Goal: Information Seeking & Learning: Check status

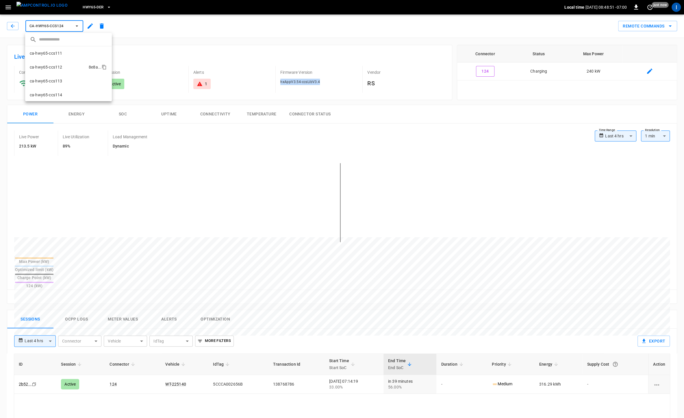
click at [66, 68] on li "ca-hwy65-ccs112 8e8a ..." at bounding box center [68, 67] width 87 height 14
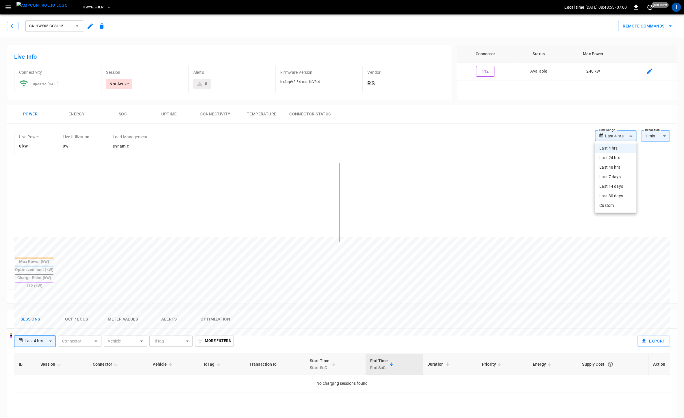
click at [615, 133] on body "**********" at bounding box center [342, 334] width 684 height 668
click at [614, 158] on li "Last 24 hrs" at bounding box center [616, 158] width 42 height 10
type input "**********"
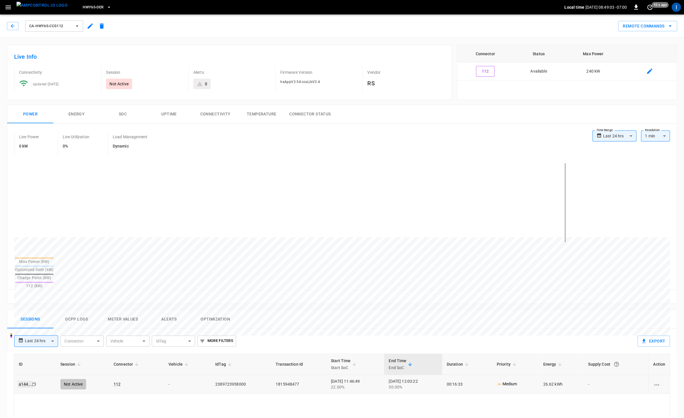
click at [25, 380] on link "a144 ..." at bounding box center [25, 383] width 15 height 7
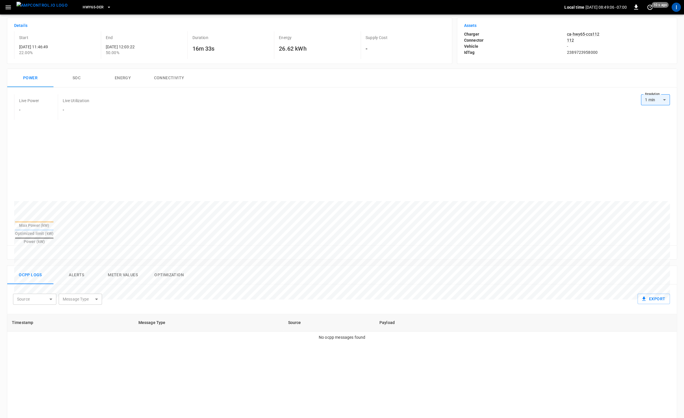
scroll to position [47, 0]
click at [78, 263] on button "Alerts" at bounding box center [76, 272] width 46 height 18
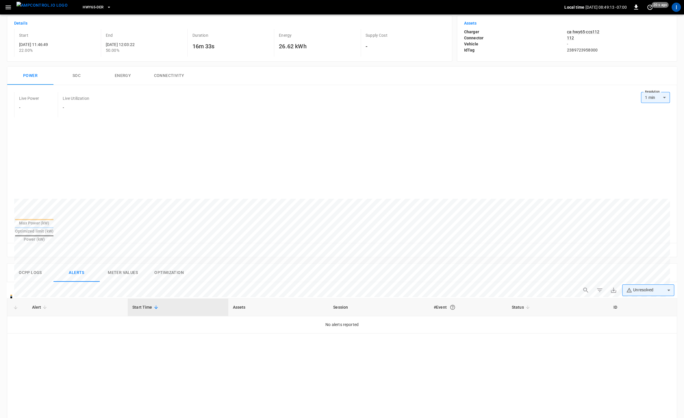
click at [26, 263] on button "Ocpp logs" at bounding box center [30, 272] width 46 height 18
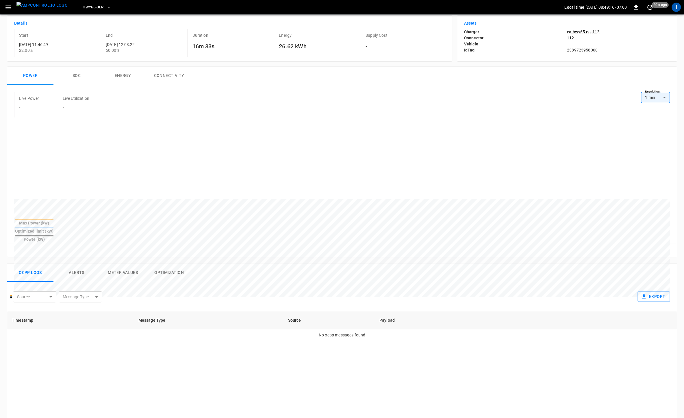
click at [94, 285] on body "HWY65-DER Local time 2025-10-06 08:49:16 -07:00 0 20 s ago I Session a144 ... C…" at bounding box center [342, 289] width 684 height 672
click at [180, 275] on div at bounding box center [342, 209] width 684 height 418
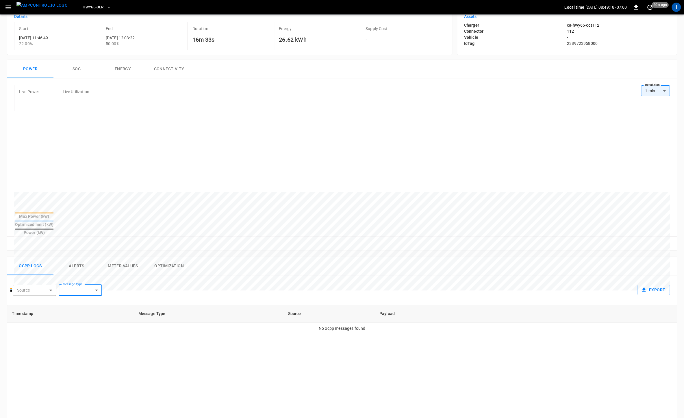
scroll to position [0, 0]
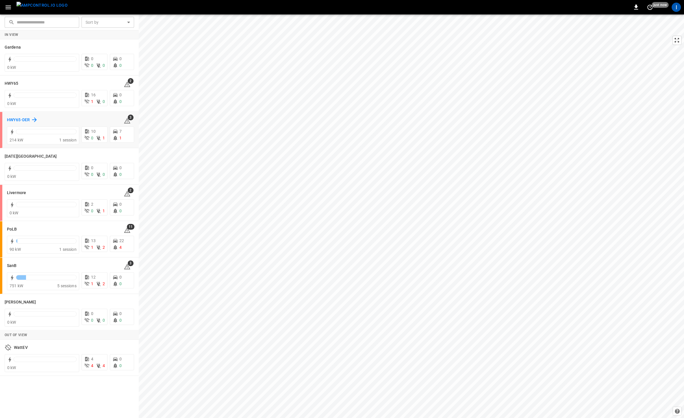
click at [21, 119] on h6 "HWY65-DER" at bounding box center [18, 120] width 23 height 6
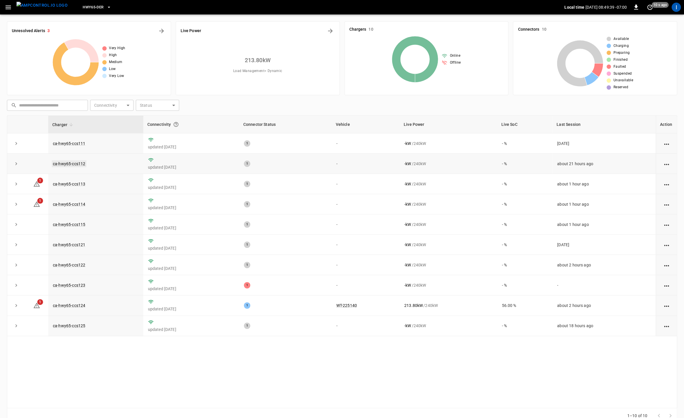
click at [76, 164] on link "ca-hwy65-ccs112" at bounding box center [69, 163] width 35 height 7
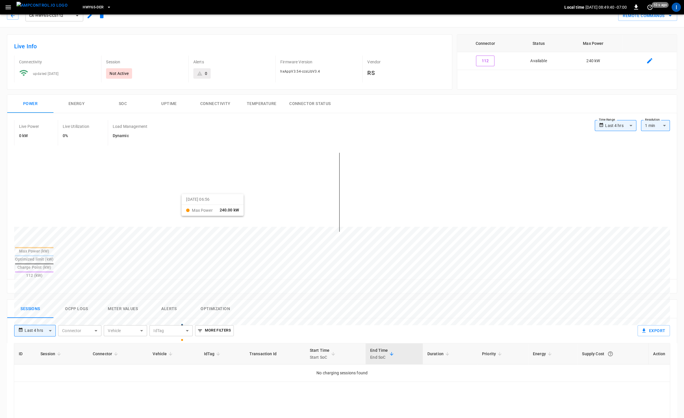
scroll to position [12, 0]
drag, startPoint x: 74, startPoint y: 282, endPoint x: 97, endPoint y: 281, distance: 23.1
click at [74, 298] on button "Ocpp logs" at bounding box center [76, 307] width 46 height 18
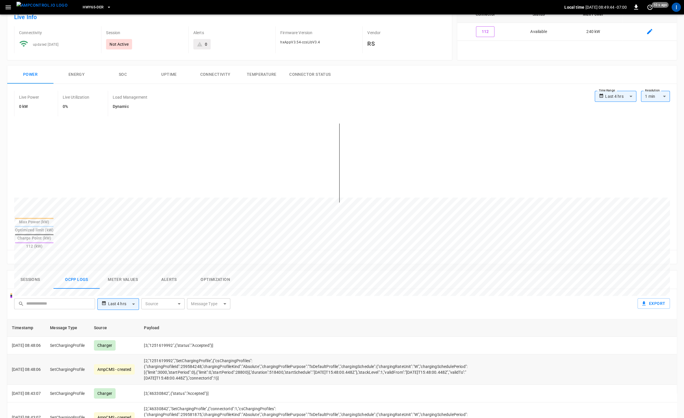
scroll to position [0, 0]
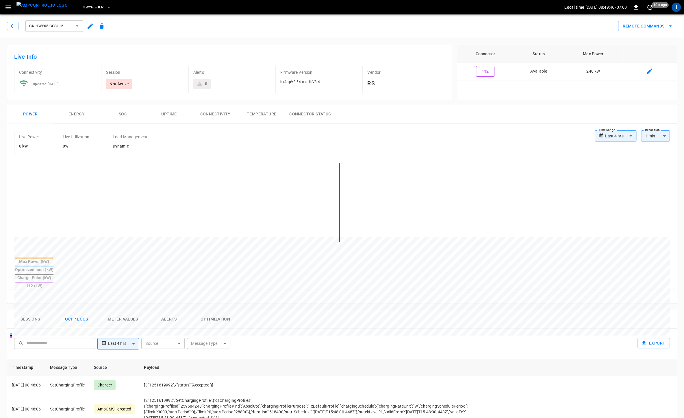
click at [619, 134] on body "**********" at bounding box center [342, 336] width 684 height 673
click at [617, 155] on li "Last 24 hrs" at bounding box center [616, 158] width 42 height 10
type input "**********"
click at [31, 310] on button "Sessions" at bounding box center [30, 319] width 46 height 18
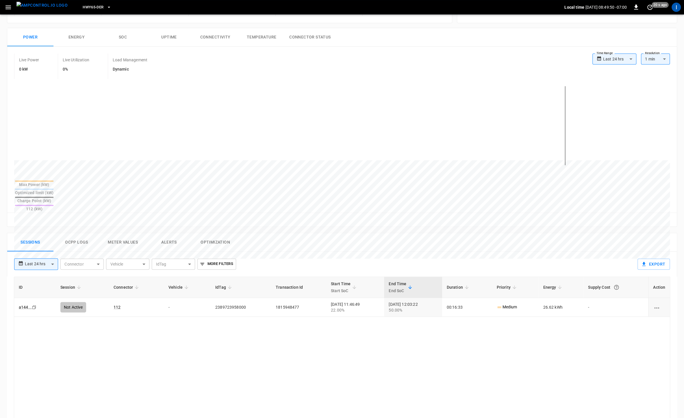
scroll to position [78, 0]
click at [25, 302] on link "a144 ..." at bounding box center [25, 305] width 15 height 7
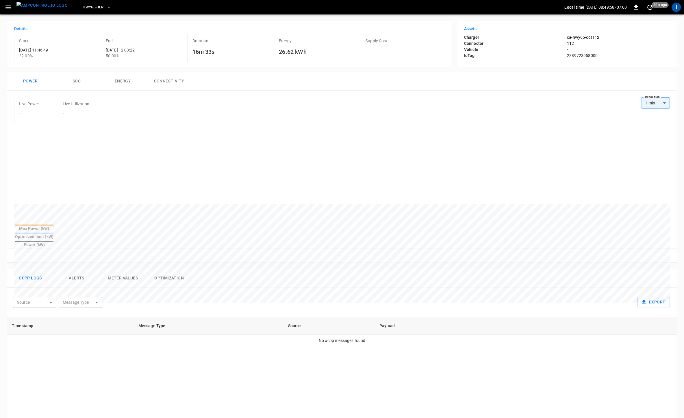
scroll to position [42, 0]
click at [29, 288] on body "HWY65-DER Local time [DATE] 08:49:59 -07:00 0 30 s ago I Session a144 ... Copy …" at bounding box center [342, 294] width 684 height 672
click at [110, 297] on div at bounding box center [342, 209] width 684 height 418
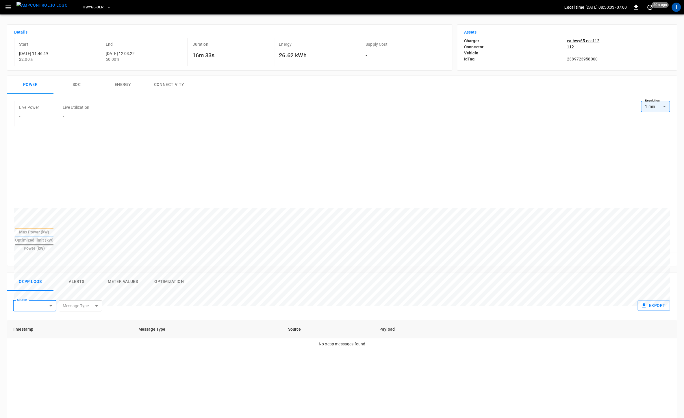
scroll to position [0, 0]
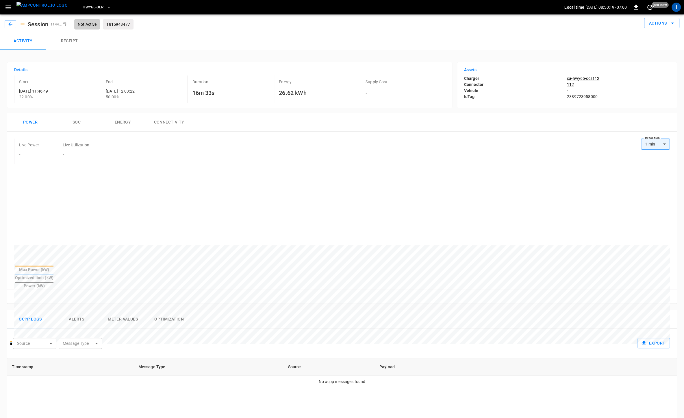
click at [409, 140] on div "Live Power - Live Utilization -" at bounding box center [327, 150] width 627 height 25
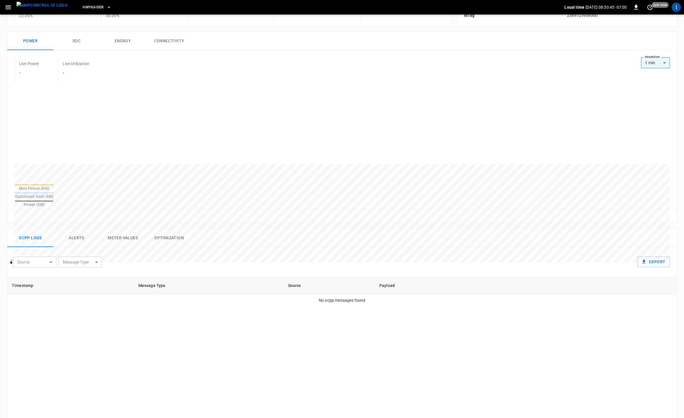
scroll to position [82, 0]
click at [81, 228] on button "Alerts" at bounding box center [76, 237] width 46 height 18
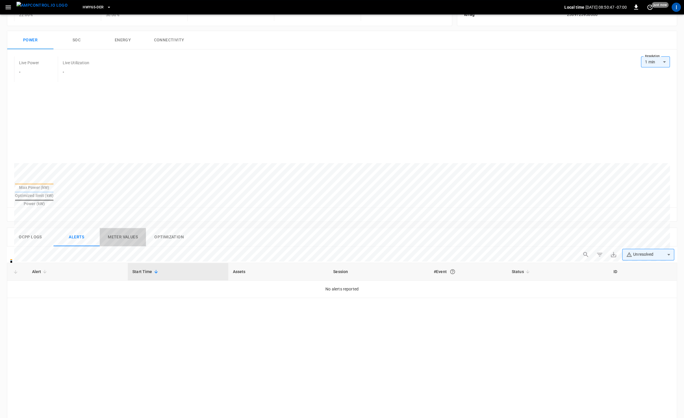
drag, startPoint x: 131, startPoint y: 226, endPoint x: 135, endPoint y: 226, distance: 3.8
click at [131, 228] on button "Meter Values" at bounding box center [123, 237] width 46 height 18
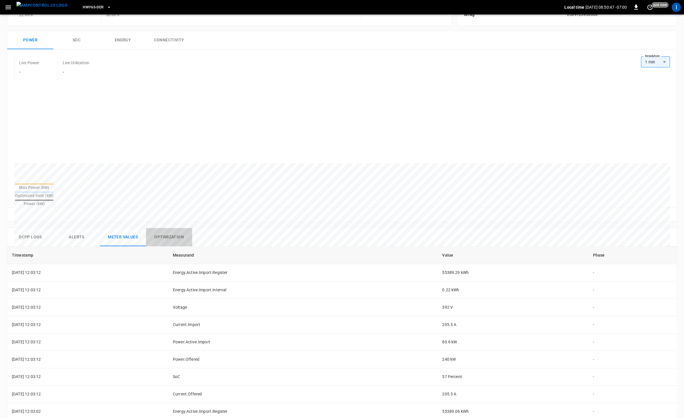
click at [162, 228] on button "Optimization" at bounding box center [169, 237] width 46 height 18
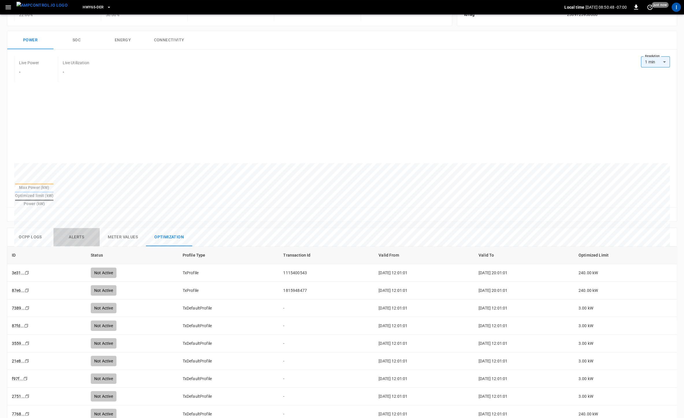
click at [75, 229] on button "Alerts" at bounding box center [76, 237] width 46 height 18
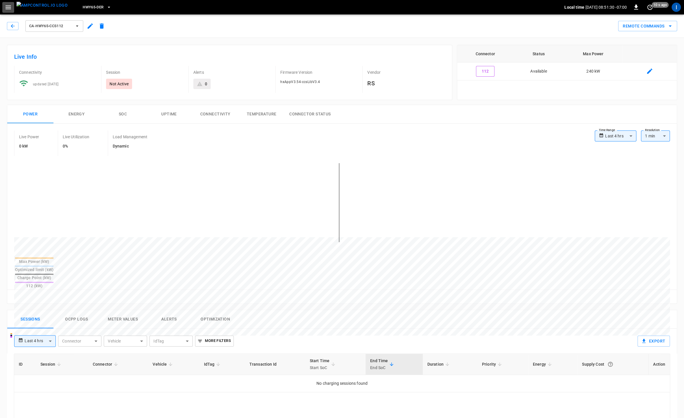
drag, startPoint x: 12, startPoint y: 8, endPoint x: 12, endPoint y: 14, distance: 6.1
click at [12, 9] on button "button" at bounding box center [8, 7] width 12 height 11
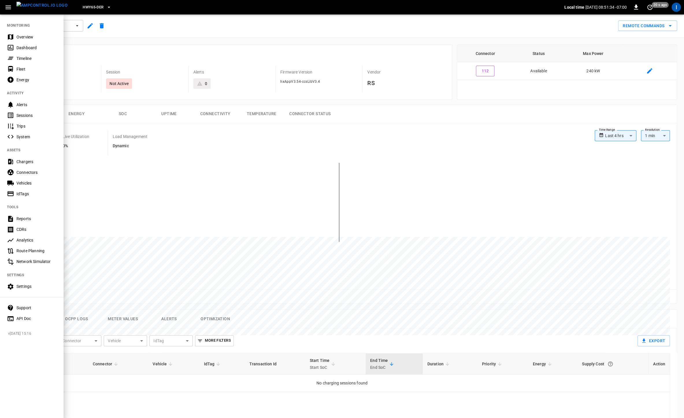
click at [31, 114] on div "Sessions" at bounding box center [36, 115] width 40 height 6
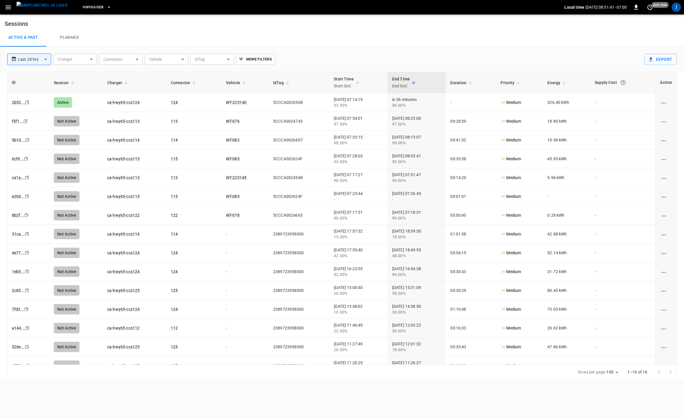
click at [91, 62] on body "**********" at bounding box center [342, 190] width 684 height 380
click at [82, 94] on li "ca-hwy65-ccs112" at bounding box center [80, 97] width 54 height 14
type input "**********"
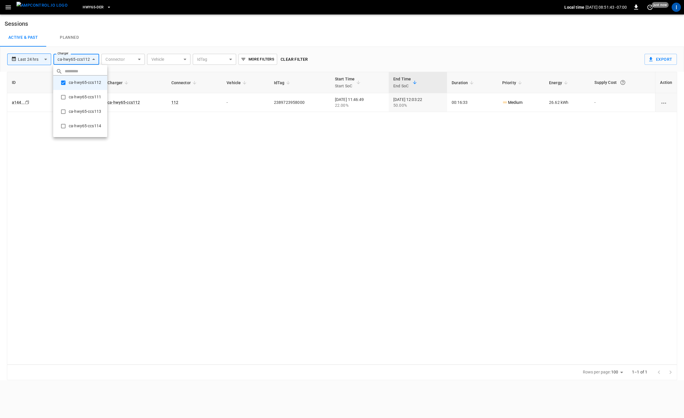
click at [179, 42] on div at bounding box center [342, 209] width 684 height 418
click at [17, 103] on link "a144 ..." at bounding box center [18, 102] width 15 height 7
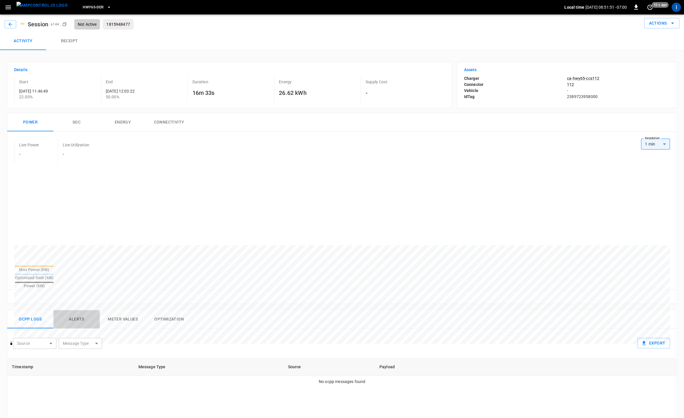
drag, startPoint x: 79, startPoint y: 305, endPoint x: 82, endPoint y: 305, distance: 3.5
click at [79, 310] on button "Alerts" at bounding box center [76, 319] width 46 height 18
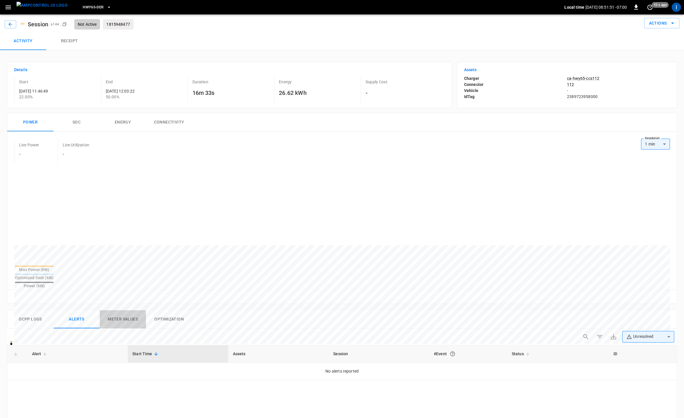
drag, startPoint x: 126, startPoint y: 307, endPoint x: 148, endPoint y: 307, distance: 22.5
click at [129, 310] on button "Meter Values" at bounding box center [123, 319] width 46 height 18
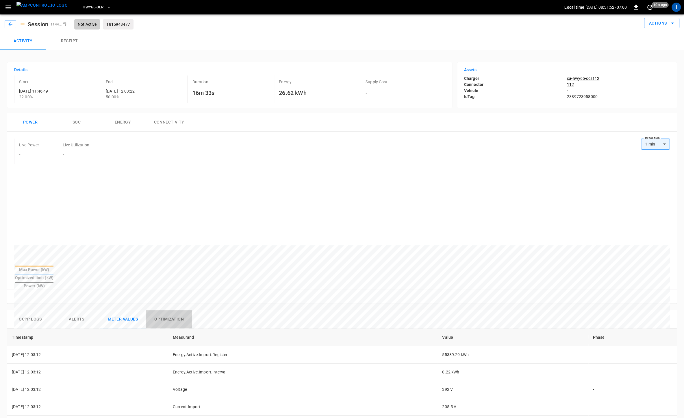
click at [169, 310] on button "Optimization" at bounding box center [169, 319] width 46 height 18
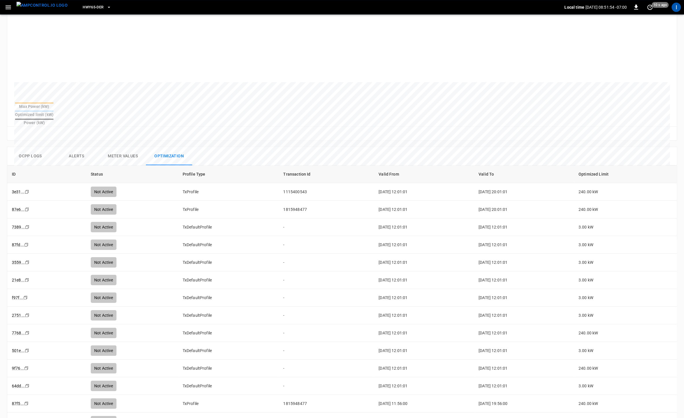
scroll to position [164, 0]
click at [77, 146] on button "Alerts" at bounding box center [76, 155] width 46 height 18
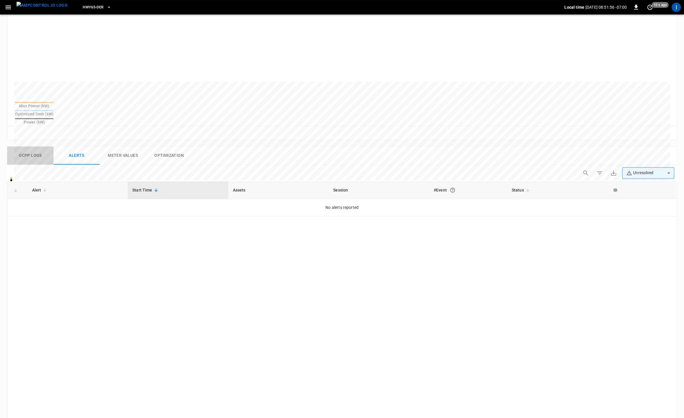
drag, startPoint x: 27, startPoint y: 148, endPoint x: 34, endPoint y: 147, distance: 7.2
click at [27, 148] on button "Ocpp logs" at bounding box center [30, 155] width 46 height 18
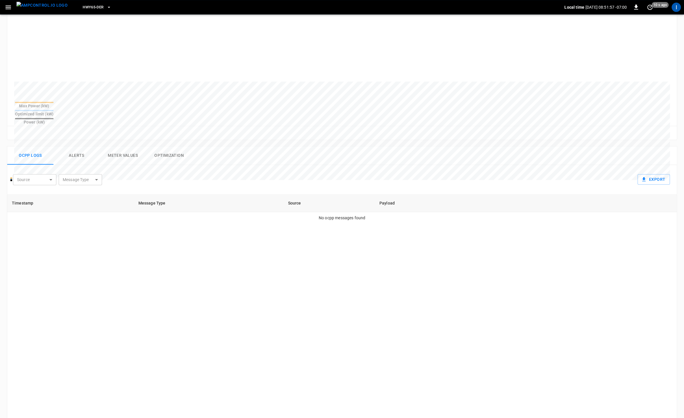
click at [26, 161] on body "HWY65-DER Local time [DATE] 08:51:57 -07:00 0 10 s ago I Session a144 ... Copy …" at bounding box center [342, 172] width 684 height 672
click at [73, 164] on div at bounding box center [342, 209] width 684 height 418
click at [79, 171] on body "HWY65-DER Local time [DATE] 08:51:59 -07:00 0 10 s ago I Session a144 ... Copy …" at bounding box center [342, 172] width 684 height 672
click at [70, 184] on div "Authorize" at bounding box center [65, 182] width 25 height 11
click at [85, 168] on div at bounding box center [342, 209] width 684 height 418
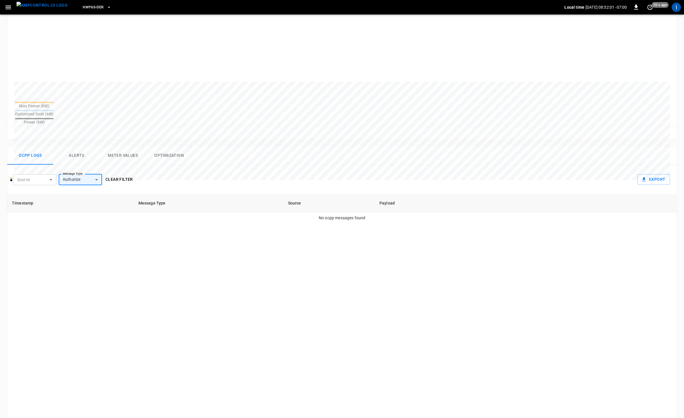
click at [94, 169] on body "HWY65-DER Local time [DATE] 08:52:01 -07:00 0 20 s ago I Session a144 ... Copy …" at bounding box center [342, 172] width 684 height 672
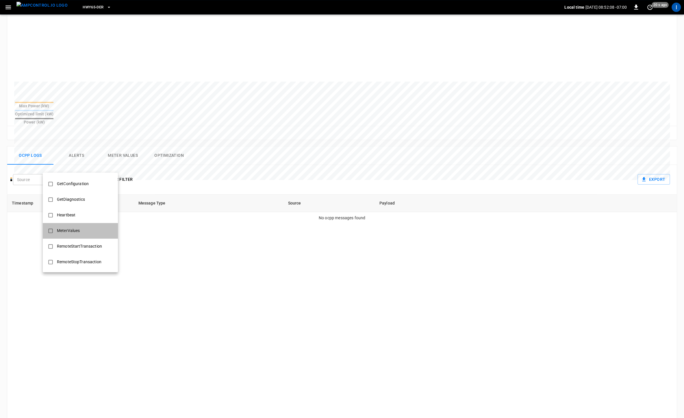
click at [85, 235] on li "MeterValues" at bounding box center [80, 231] width 75 height 16
type input "**********"
click at [179, 156] on div at bounding box center [342, 209] width 684 height 418
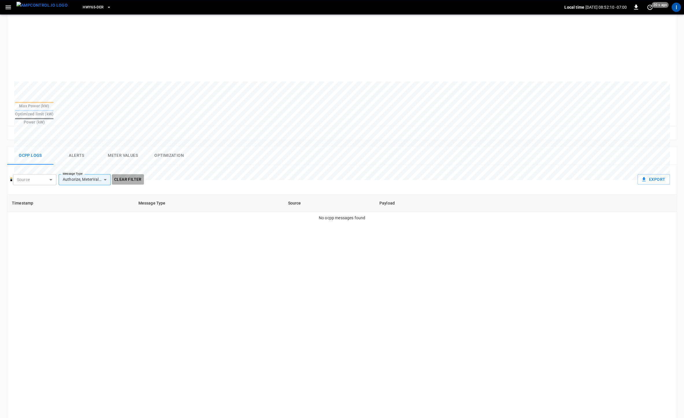
click at [133, 174] on button "Clear filter" at bounding box center [128, 179] width 32 height 11
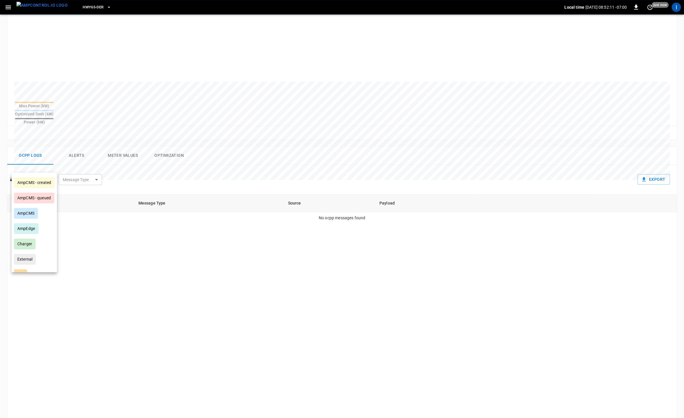
click at [49, 167] on body "HWY65-DER Local time [DATE] 08:52:11 -07:00 0 just now I Session a144 ... Copy …" at bounding box center [342, 172] width 684 height 672
click at [101, 242] on div at bounding box center [342, 209] width 684 height 418
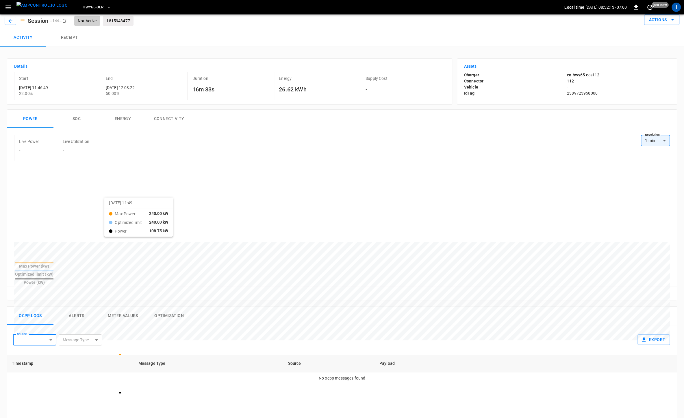
scroll to position [0, 0]
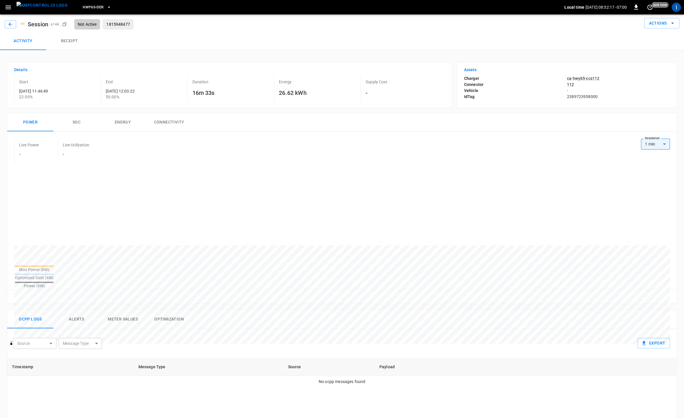
drag, startPoint x: 140, startPoint y: 278, endPoint x: 114, endPoint y: 246, distance: 41.3
click at [140, 289] on div "Reset zoom" at bounding box center [341, 296] width 669 height 14
click at [13, 24] on button "button" at bounding box center [11, 24] width 12 height 8
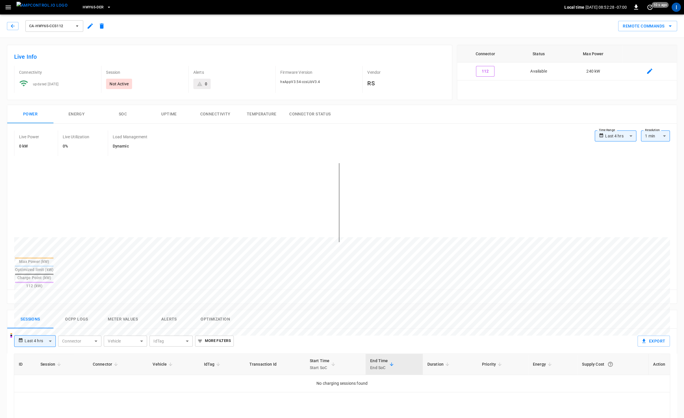
drag, startPoint x: 73, startPoint y: 291, endPoint x: 88, endPoint y: 299, distance: 17.5
click at [73, 310] on button "Ocpp logs" at bounding box center [76, 319] width 46 height 18
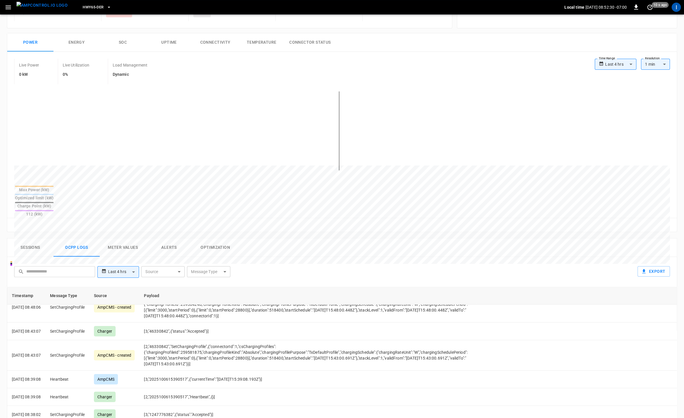
scroll to position [38, 0]
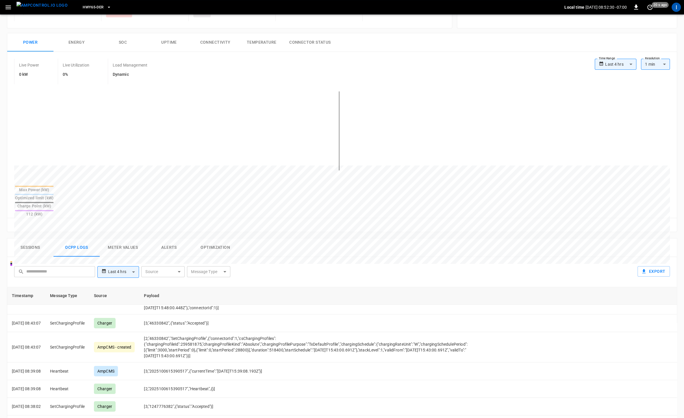
click at [129, 249] on body "**********" at bounding box center [342, 264] width 684 height 673
click at [125, 272] on li "Last 24 hrs" at bounding box center [118, 274] width 42 height 10
type input "**********"
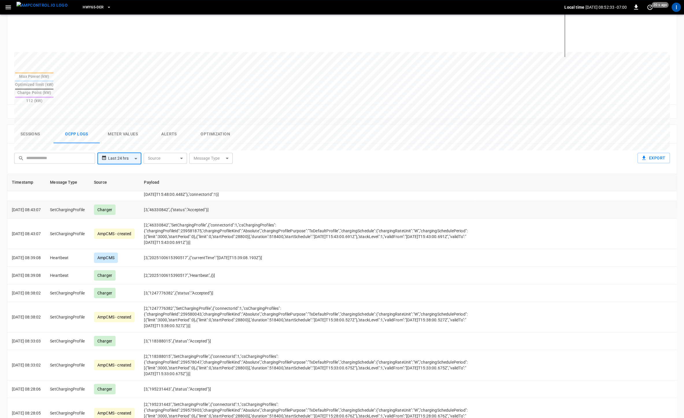
scroll to position [0, 0]
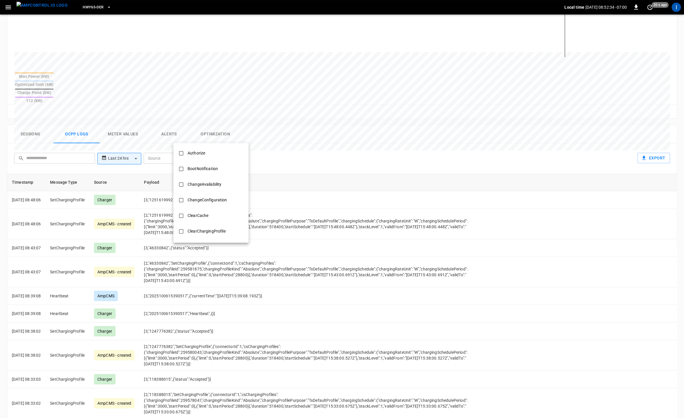
click at [222, 142] on body "**********" at bounding box center [342, 151] width 684 height 673
click at [218, 150] on li "Authorize" at bounding box center [210, 153] width 75 height 16
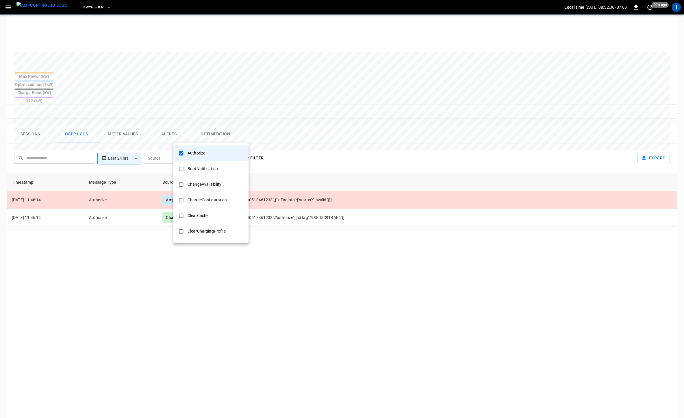
click at [293, 239] on div at bounding box center [342, 209] width 684 height 418
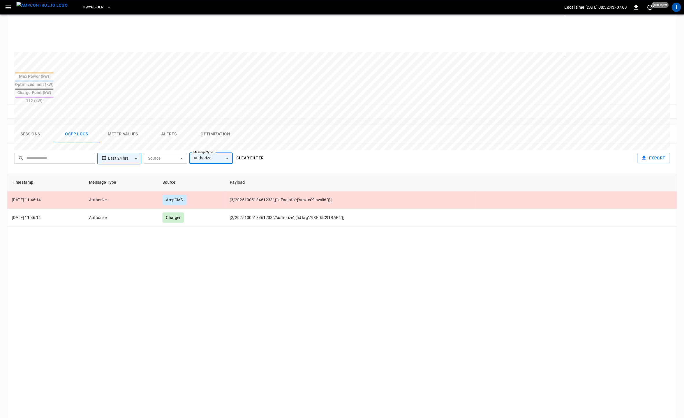
click at [221, 140] on body "**********" at bounding box center [342, 151] width 684 height 673
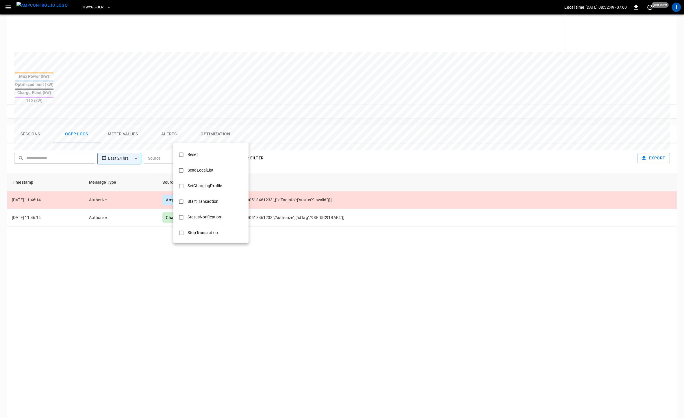
scroll to position [235, 0]
click at [209, 209] on li "StatusNotification" at bounding box center [210, 215] width 75 height 16
type input "**********"
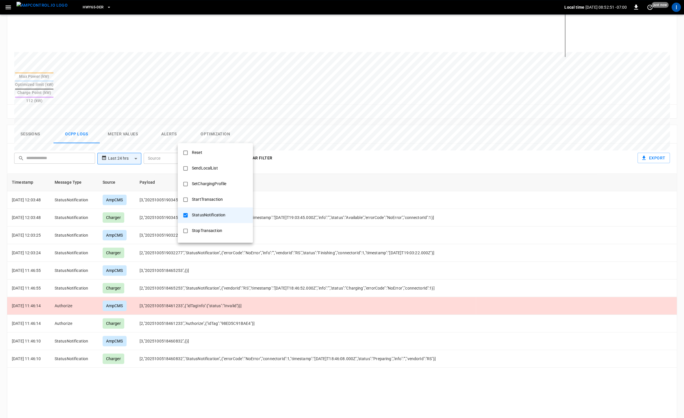
click at [261, 374] on div at bounding box center [342, 209] width 684 height 418
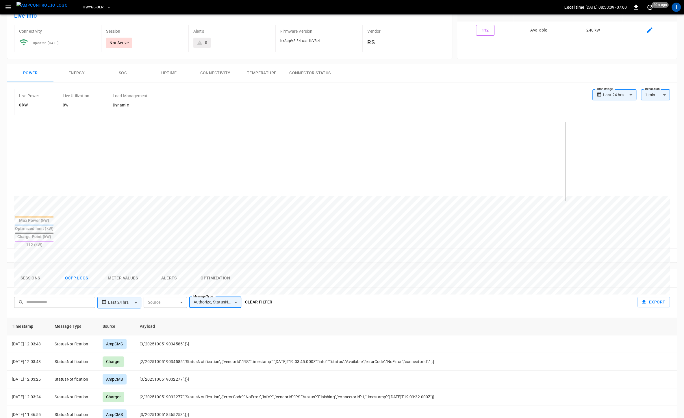
scroll to position [0, 0]
